Goal: Book appointment/travel/reservation

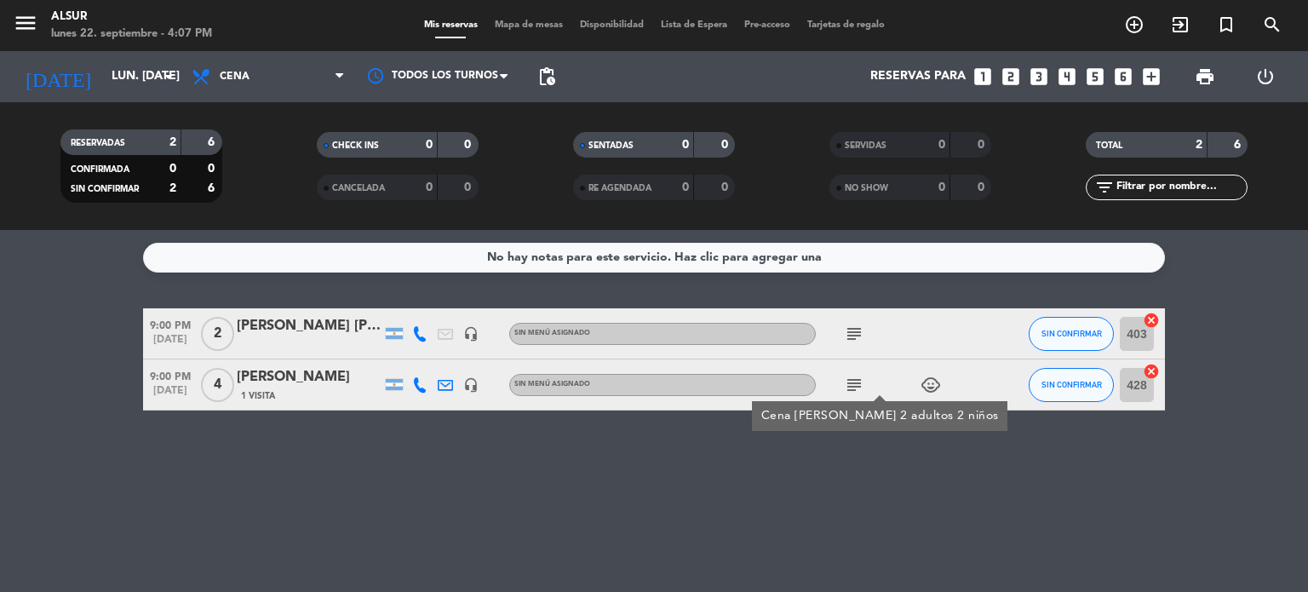
click at [1003, 76] on icon "looks_two" at bounding box center [1010, 77] width 22 height 22
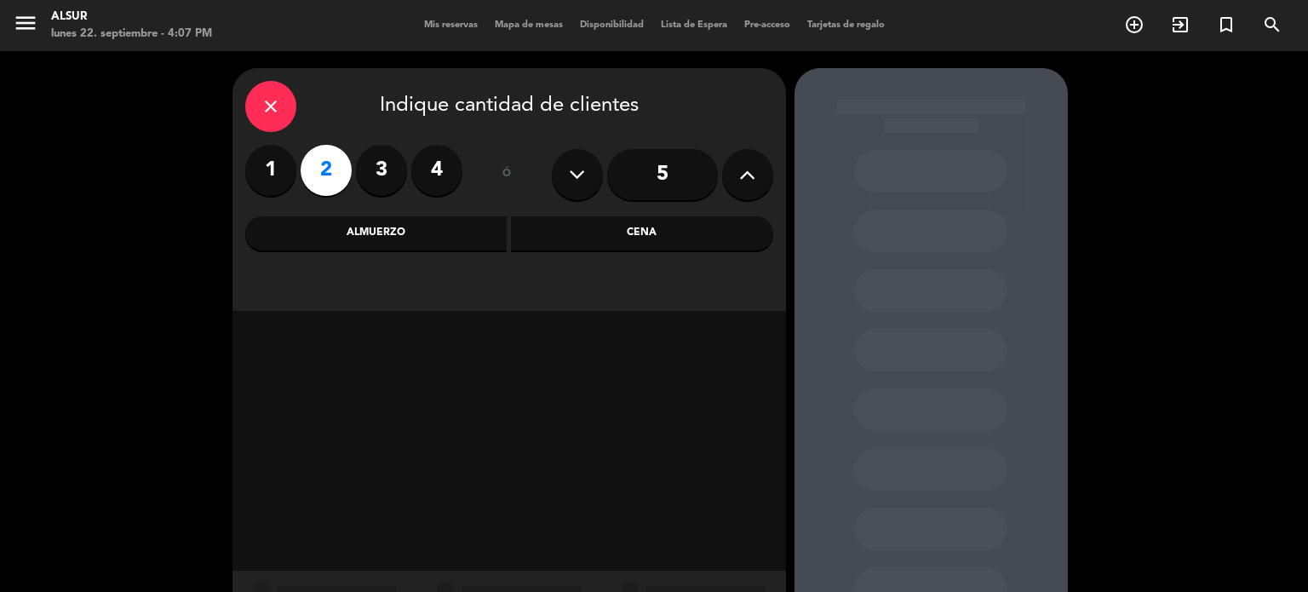
click at [724, 222] on div "Cena" at bounding box center [642, 233] width 262 height 34
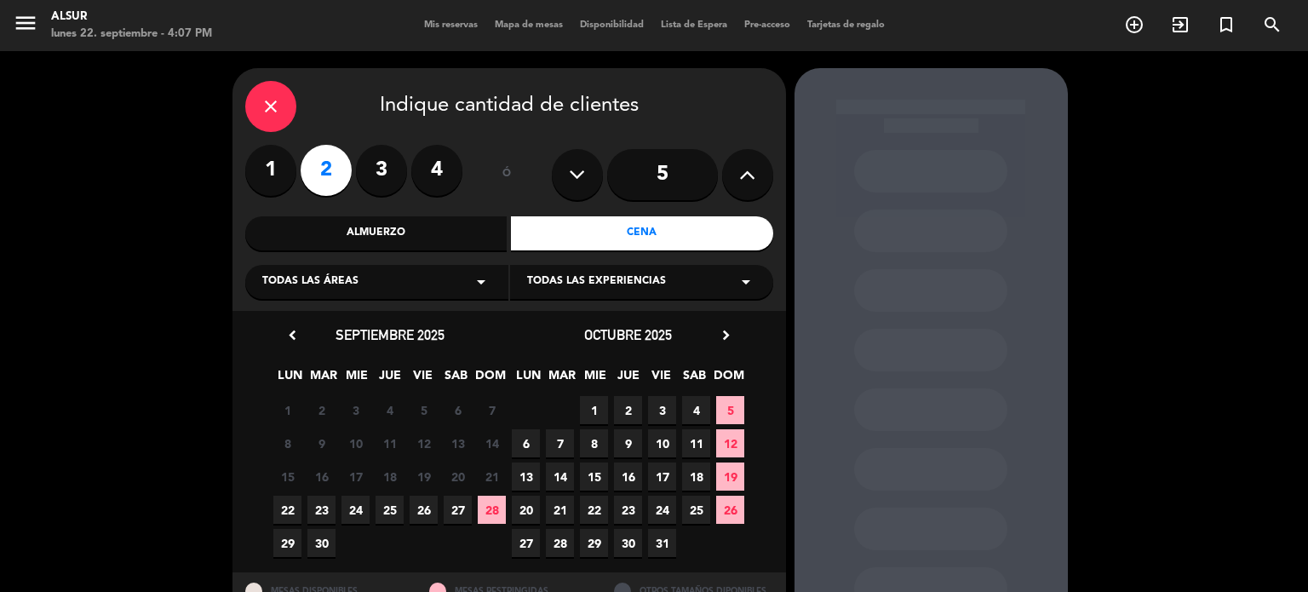
click at [724, 222] on div "Cena" at bounding box center [642, 233] width 262 height 34
click at [289, 507] on span "22" at bounding box center [287, 509] width 28 height 28
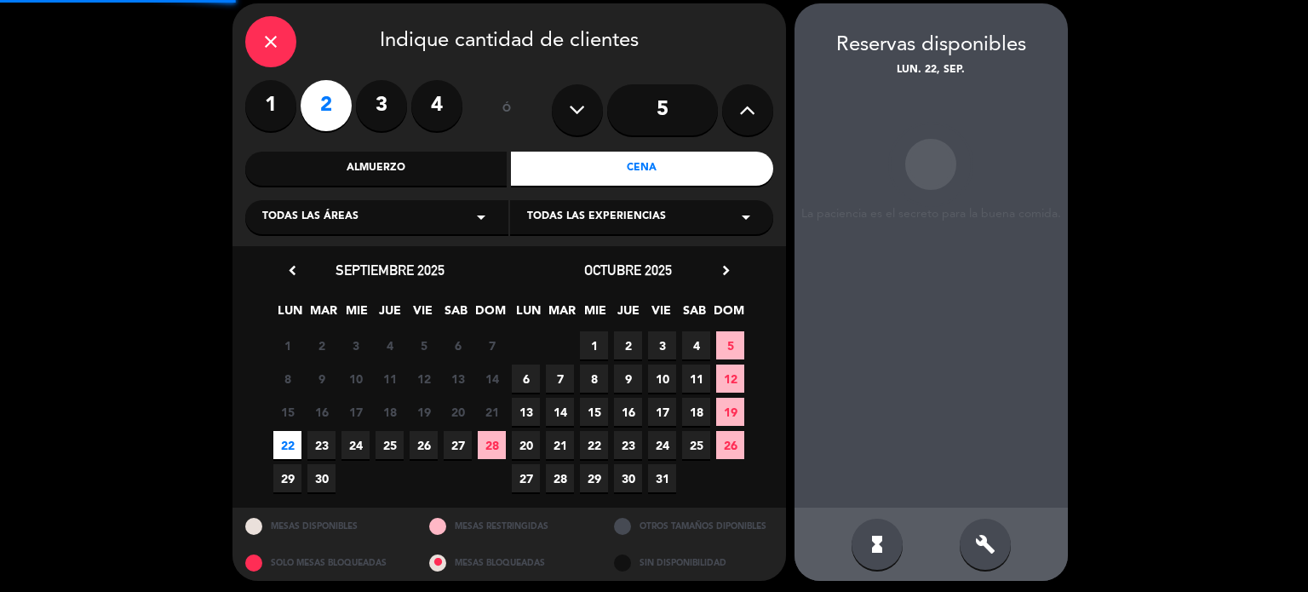
scroll to position [68, 0]
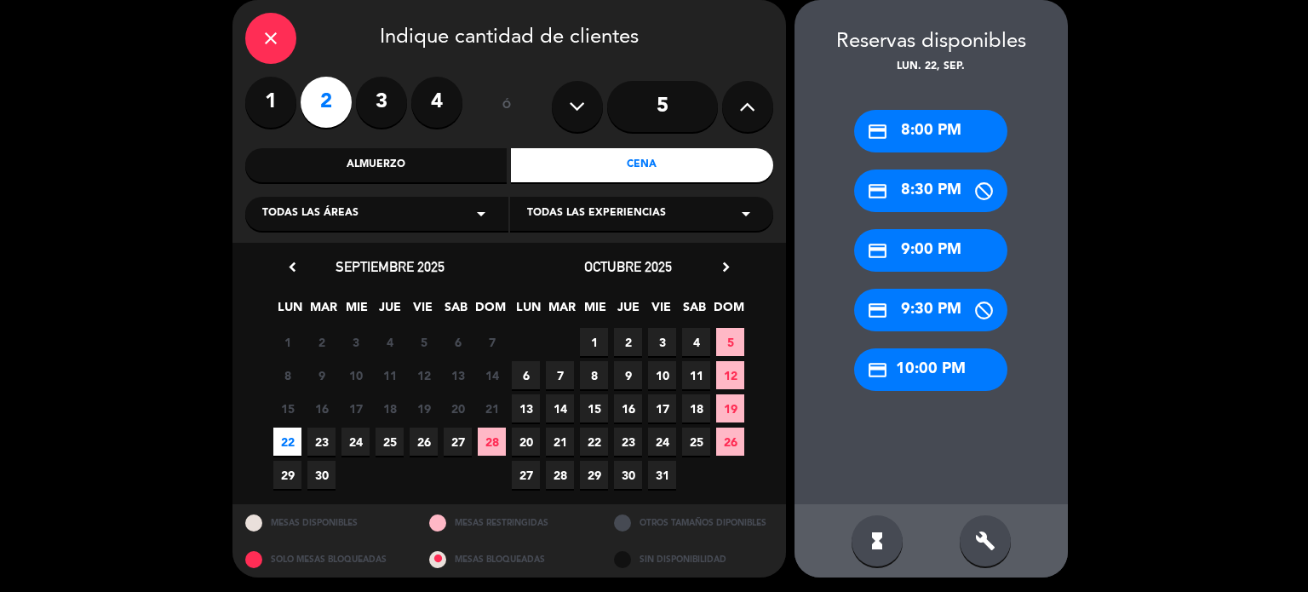
click at [916, 248] on div "credit_card 9:00 PM" at bounding box center [930, 250] width 153 height 43
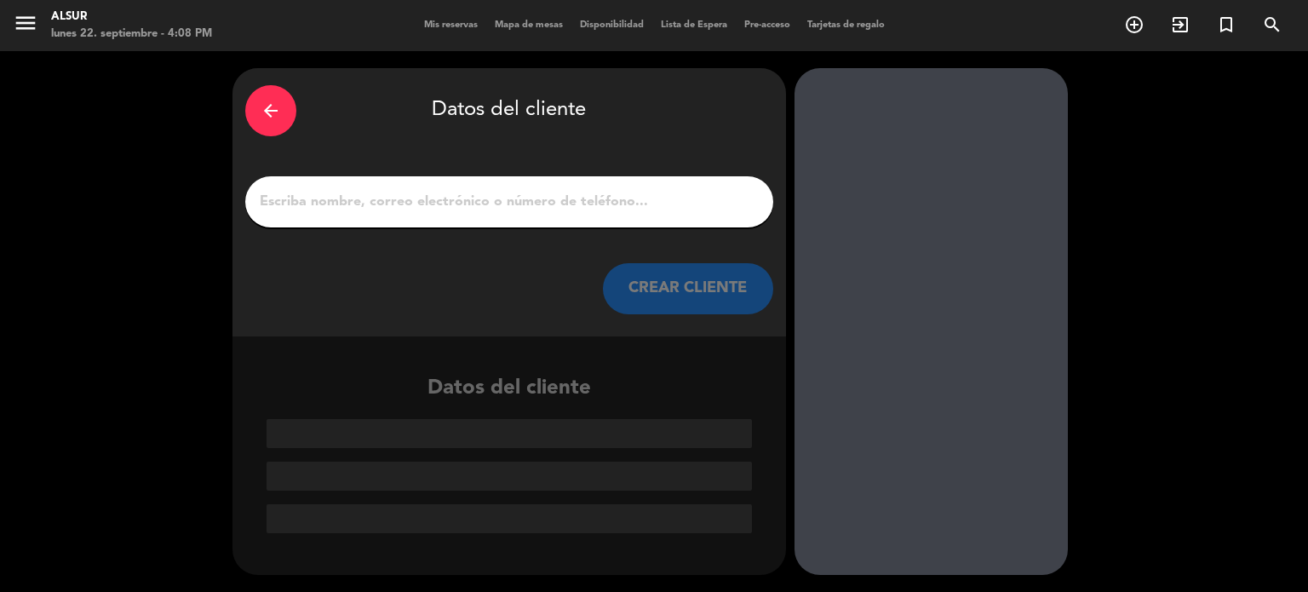
click at [629, 199] on input "1" at bounding box center [509, 202] width 502 height 24
paste input "[PERSON_NAME] [PERSON_NAME] Hermosid"
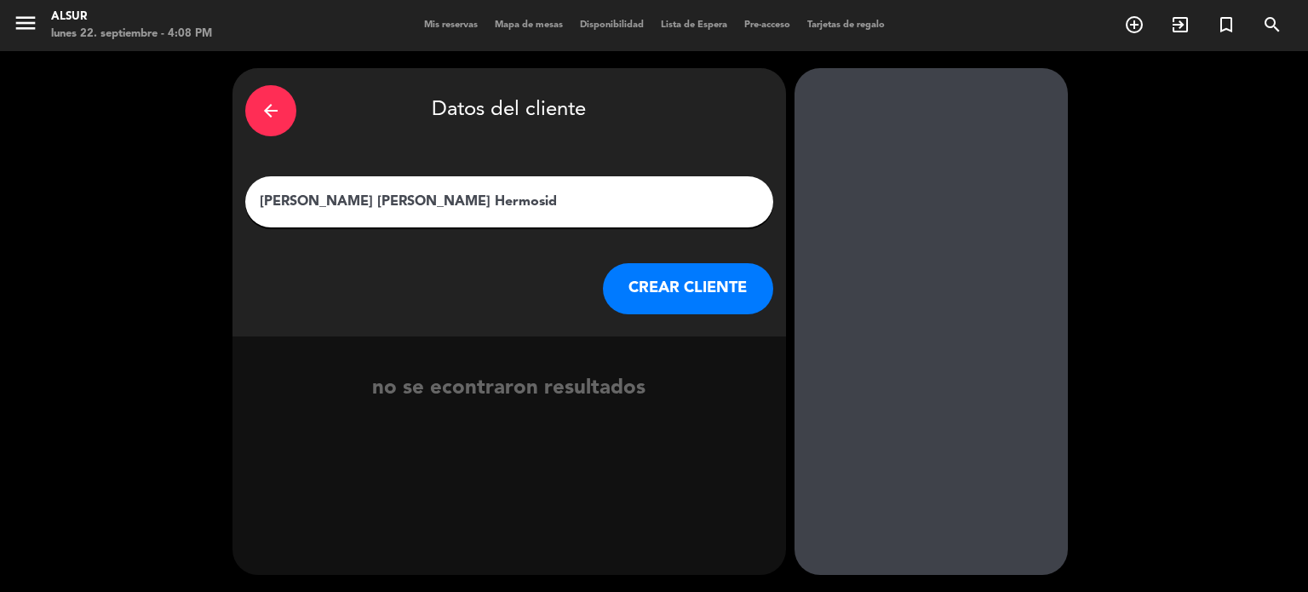
type input "[PERSON_NAME] [PERSON_NAME] Hermosid"
click at [726, 299] on button "CREAR CLIENTE" at bounding box center [688, 288] width 170 height 51
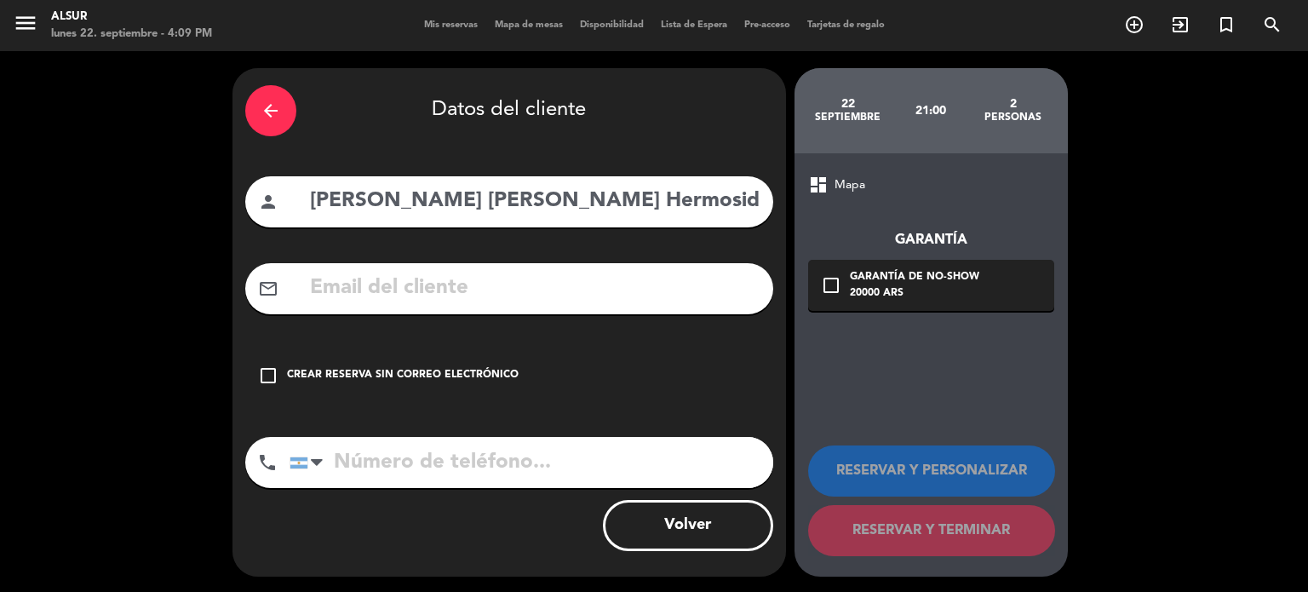
click at [380, 280] on input "text" at bounding box center [534, 288] width 452 height 35
paste input "[PERSON_NAME][EMAIL_ADDRESS][DOMAIN_NAME]"
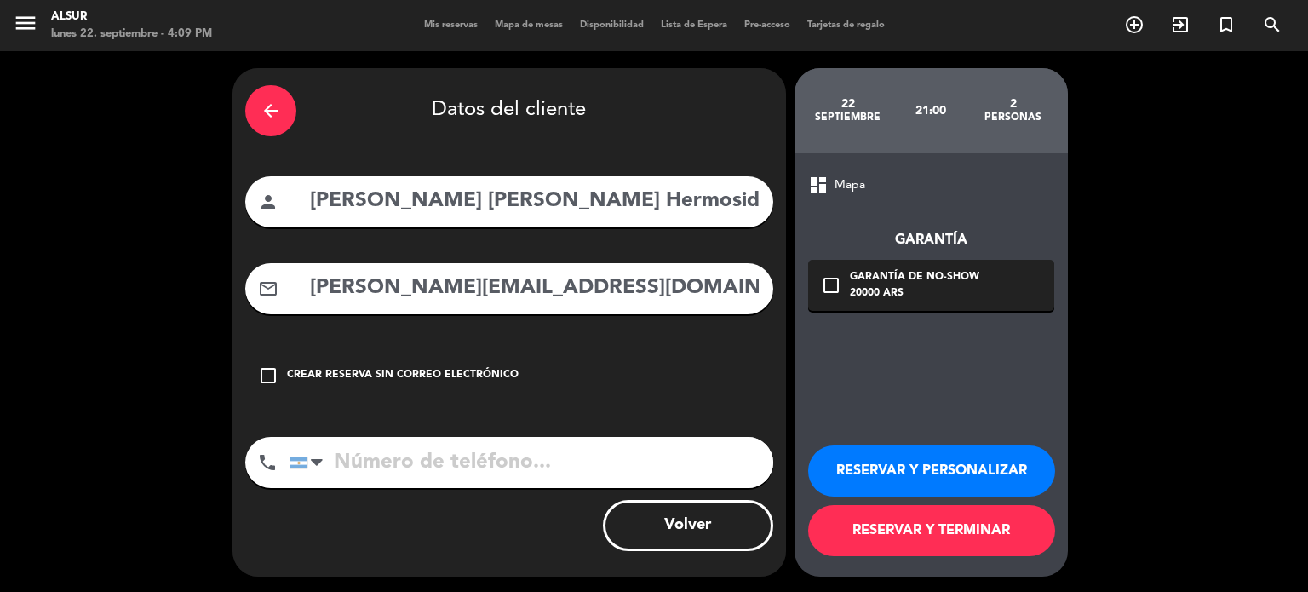
click at [380, 280] on input "[PERSON_NAME][EMAIL_ADDRESS][DOMAIN_NAME]" at bounding box center [534, 288] width 452 height 35
type input "[PERSON_NAME][EMAIL_ADDRESS][DOMAIN_NAME]"
click at [364, 456] on input "tel" at bounding box center [531, 462] width 484 height 51
paste input "[PHONE_NUMBER]"
type input "[PHONE_NUMBER]"
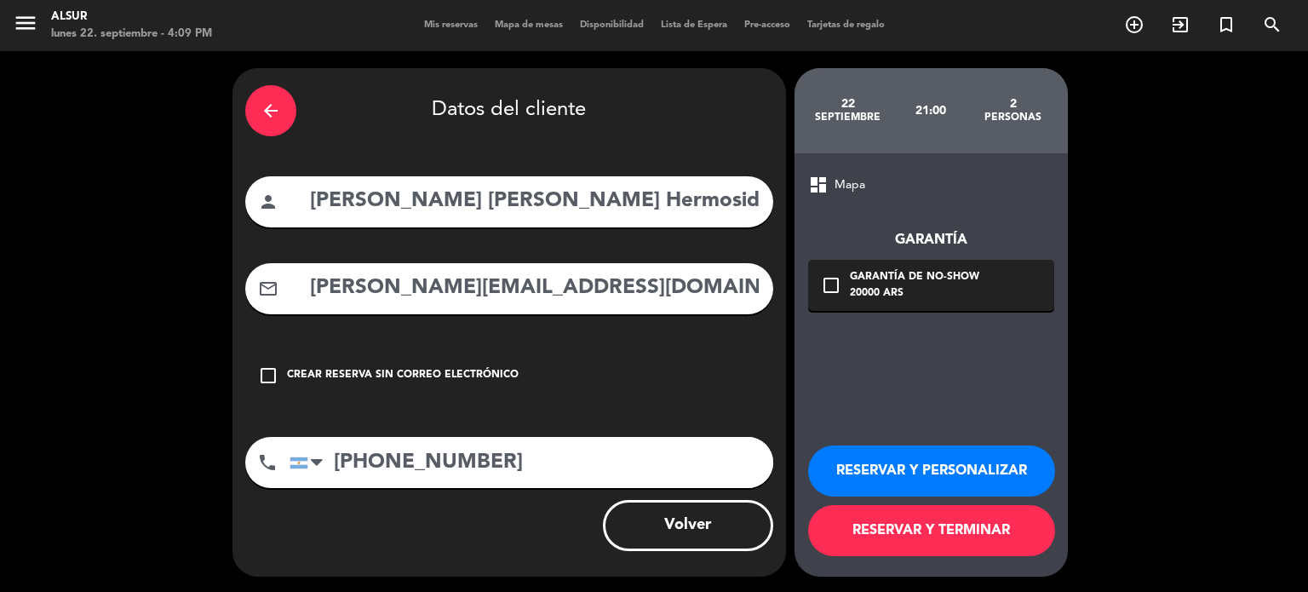
click at [883, 472] on button "RESERVAR Y PERSONALIZAR" at bounding box center [931, 470] width 247 height 51
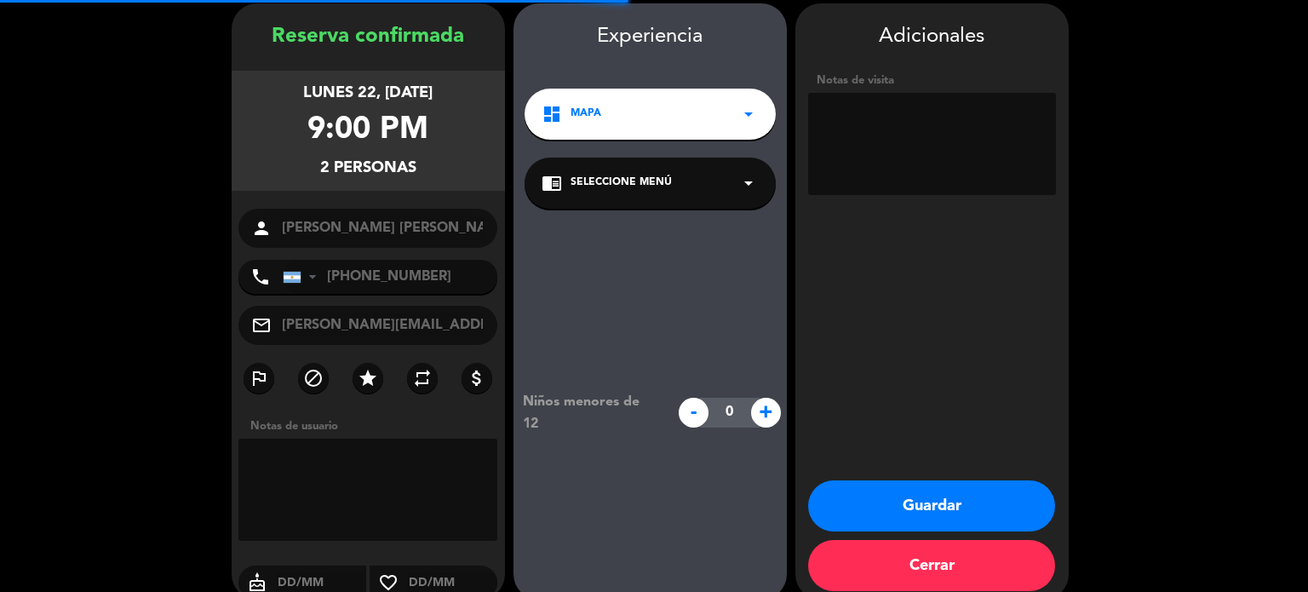
scroll to position [68, 0]
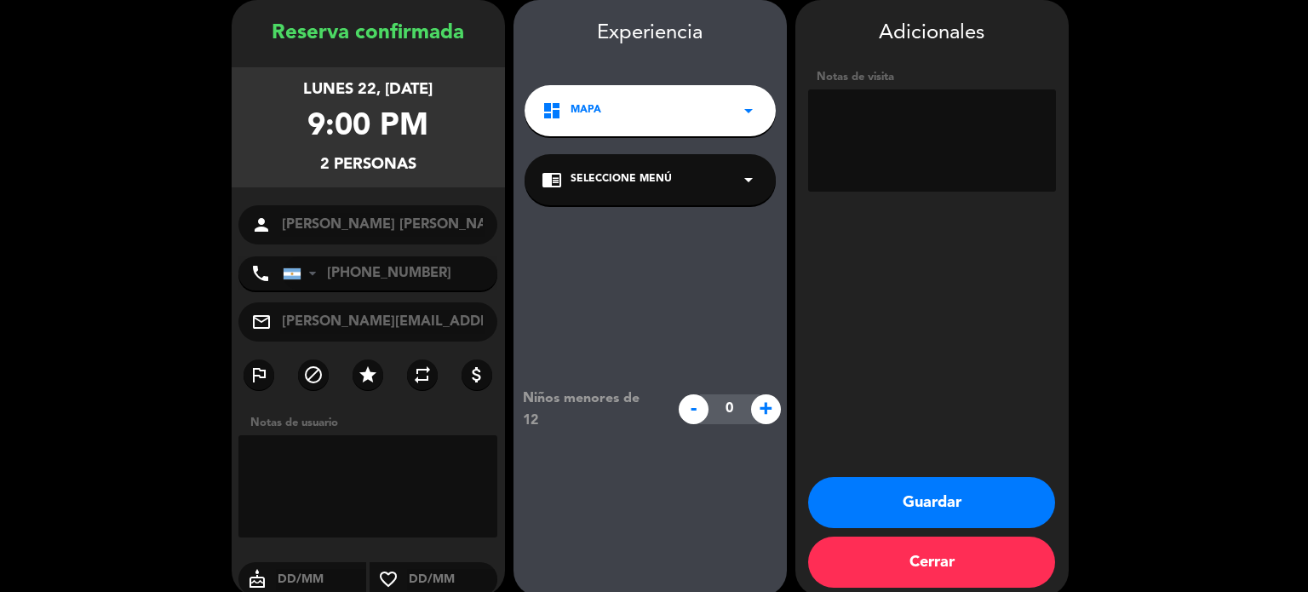
click at [942, 515] on button "Guardar" at bounding box center [931, 502] width 247 height 51
